Goal: Navigation & Orientation: Find specific page/section

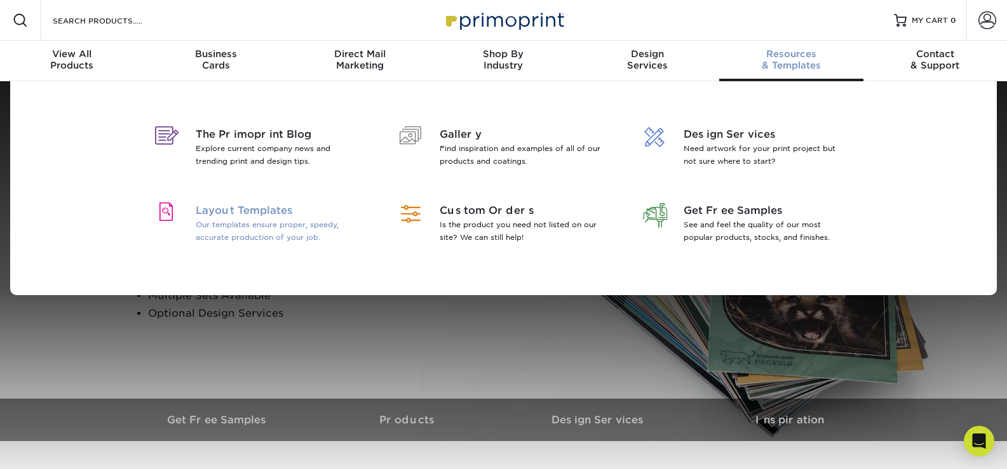
click at [289, 235] on p "Our templates ensure proper, speedy, accurate production of your job." at bounding box center [278, 231] width 165 height 25
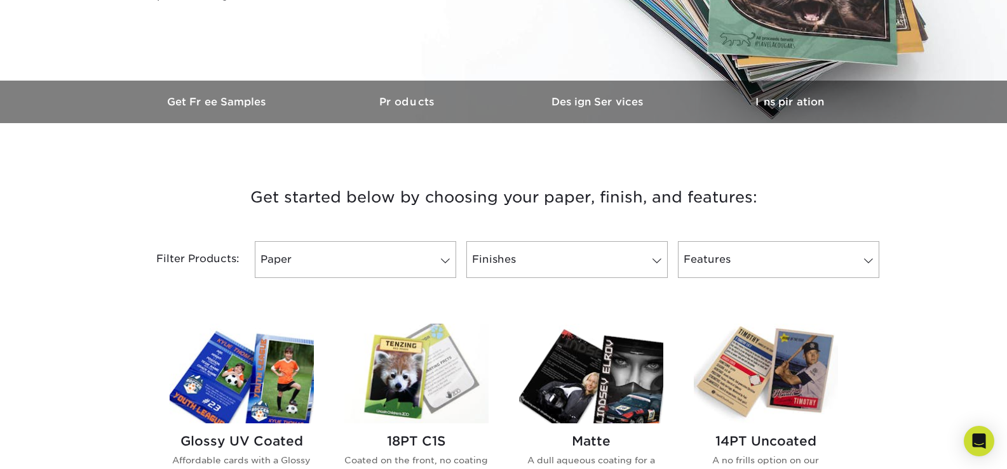
scroll to position [318, 0]
